Goal: Information Seeking & Learning: Check status

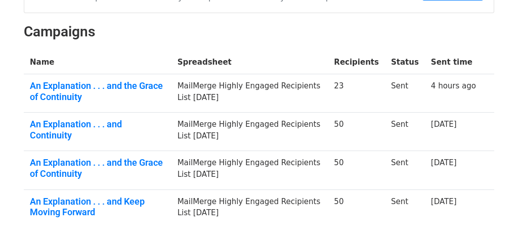
scroll to position [145, 0]
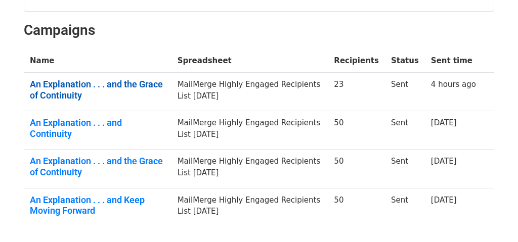
click at [68, 79] on link "An Explanation . . . and the Grace of Continuity" at bounding box center [98, 90] width 136 height 22
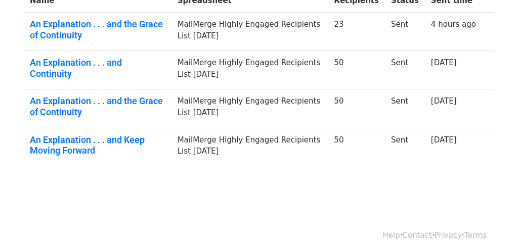
scroll to position [0, 0]
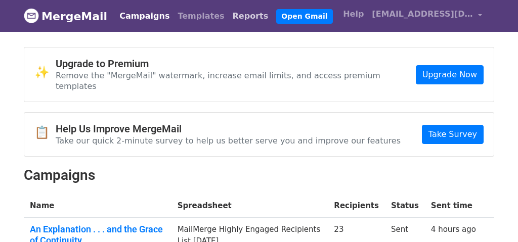
click at [229, 14] on link "Reports" at bounding box center [251, 16] width 44 height 20
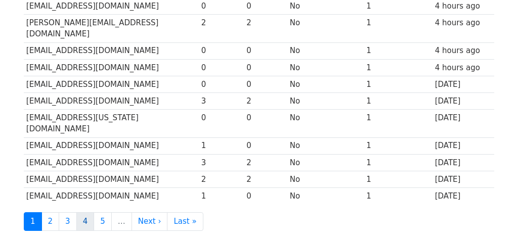
scroll to position [543, 0]
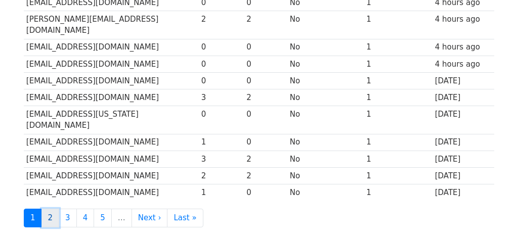
click at [49, 209] on link "2" at bounding box center [50, 218] width 18 height 19
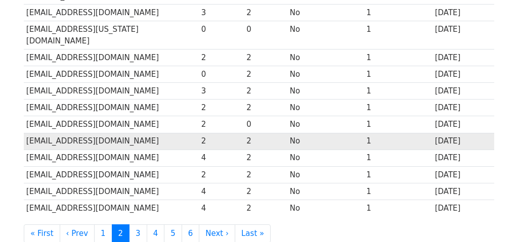
scroll to position [582, 0]
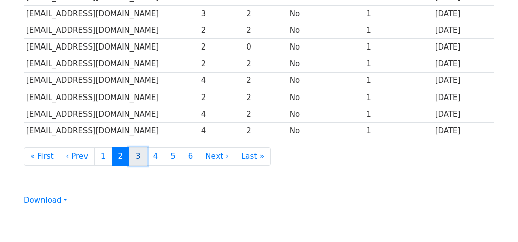
click at [134, 147] on link "3" at bounding box center [138, 156] width 18 height 19
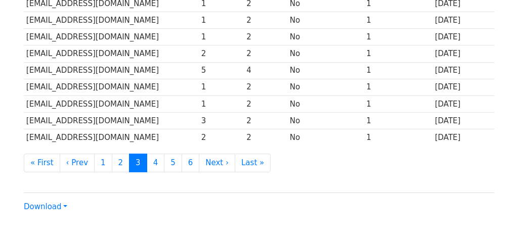
scroll to position [567, 0]
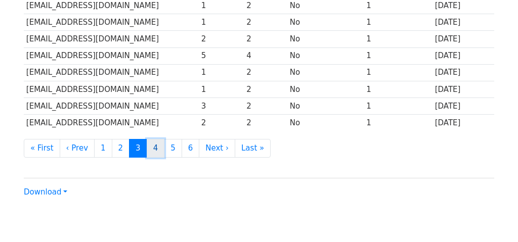
click at [152, 139] on link "4" at bounding box center [156, 148] width 18 height 19
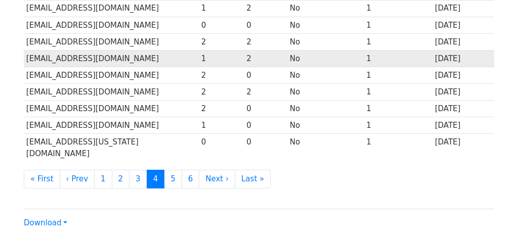
scroll to position [582, 0]
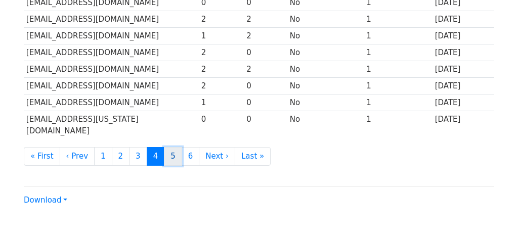
click at [171, 147] on link "5" at bounding box center [173, 156] width 18 height 19
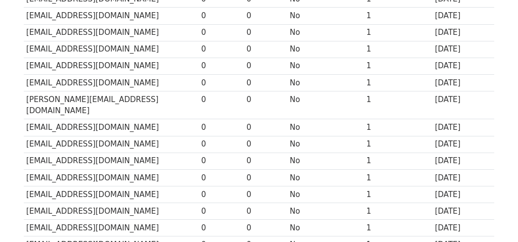
scroll to position [582, 0]
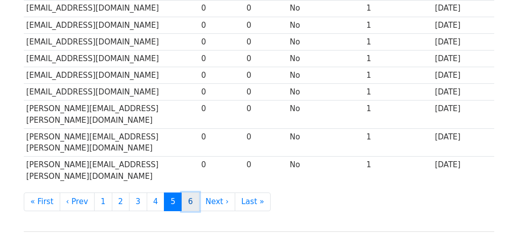
click at [183, 193] on link "6" at bounding box center [191, 202] width 18 height 19
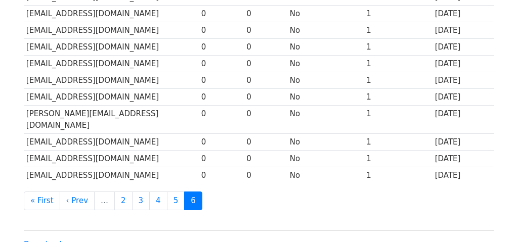
scroll to position [448, 0]
